Goal: Information Seeking & Learning: Understand process/instructions

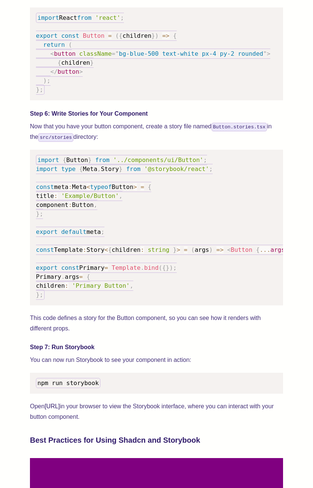
click at [88, 140] on p "Now that you have your button component, create a story file named Button.stori…" at bounding box center [156, 131] width 253 height 21
click at [89, 138] on p "Now that you have your button component, create a story file named Button.stori…" at bounding box center [156, 131] width 253 height 21
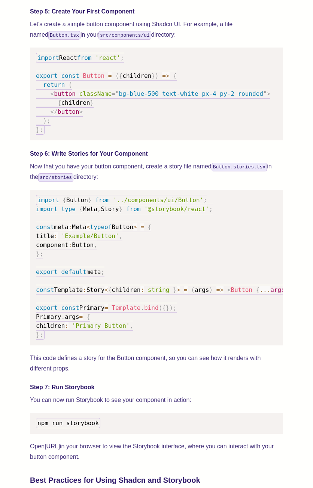
scroll to position [1047, 0]
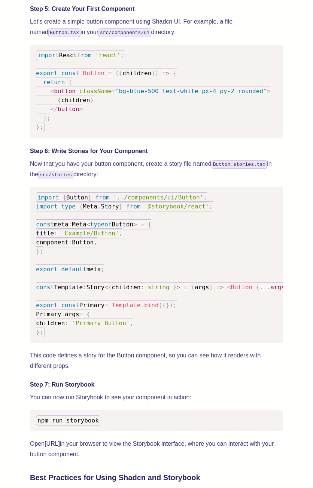
click at [55, 291] on span "Template" at bounding box center [68, 286] width 29 height 7
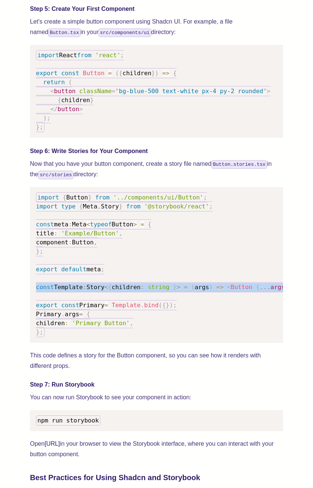
click at [55, 291] on span "Template" at bounding box center [68, 286] width 29 height 7
copy code "const Template : Story < { children : string } > = ( args ) => < Button { ... a…"
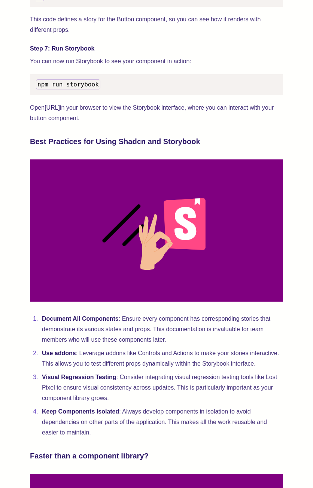
scroll to position [1384, 0]
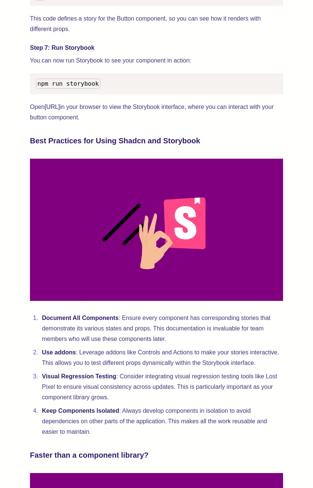
click at [64, 226] on img at bounding box center [156, 230] width 253 height 142
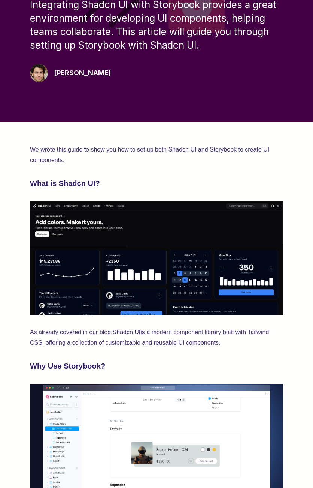
scroll to position [0, 0]
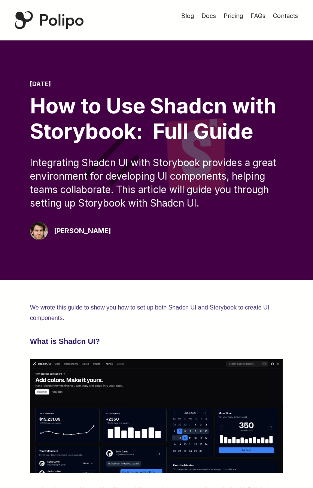
click at [144, 207] on div "Integrating Shadcn UI with Storybook provides a great environment for developin…" at bounding box center [156, 183] width 253 height 54
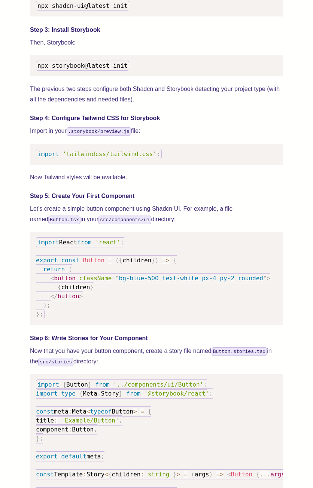
scroll to position [1084, 0]
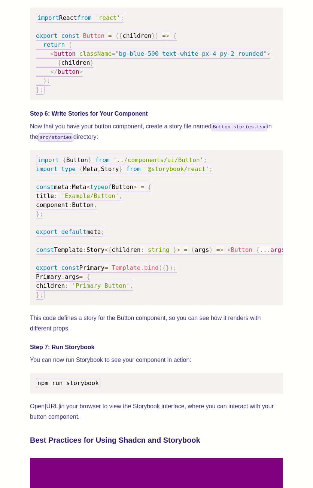
click at [40, 253] on span "const" at bounding box center [45, 249] width 18 height 7
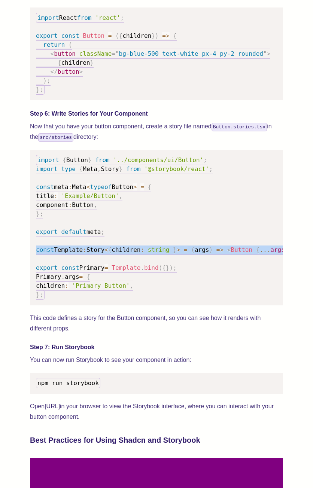
click at [40, 253] on span "const" at bounding box center [45, 249] width 18 height 7
copy code "const Template : Story < { children : string } > = ( args ) => < Button { ... a…"
